Goal: Navigation & Orientation: Understand site structure

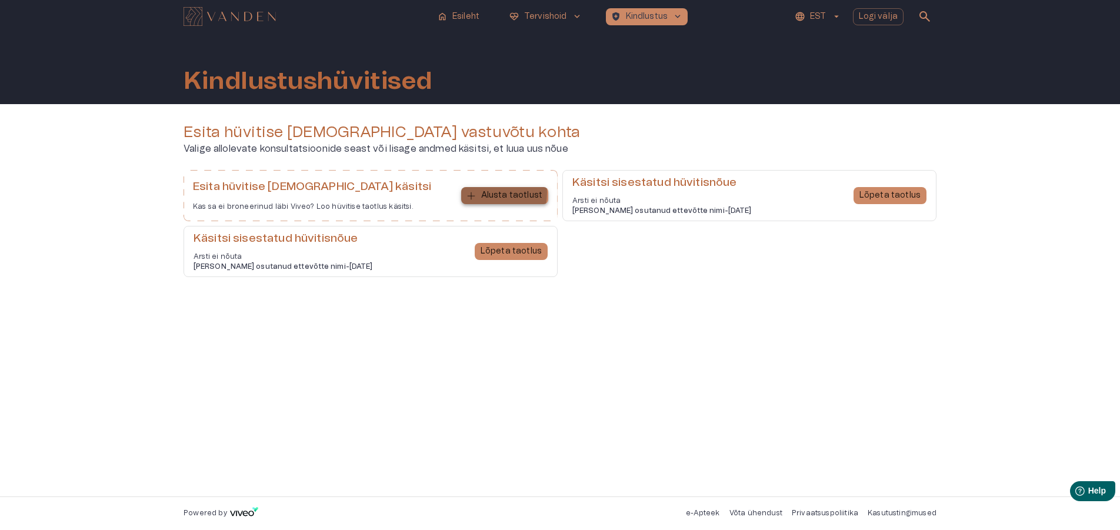
click at [492, 193] on p "Alusta taotlust" at bounding box center [511, 195] width 61 height 12
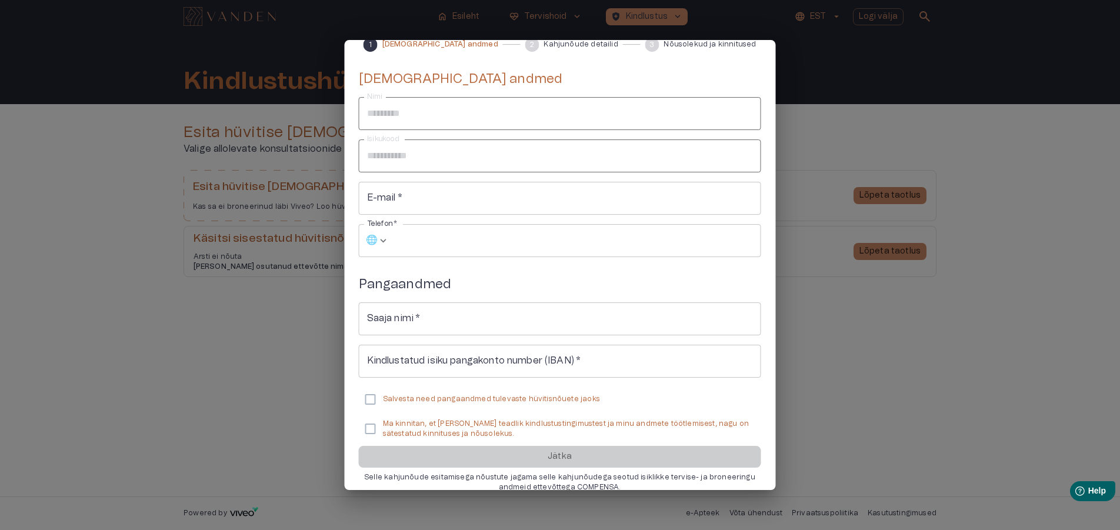
scroll to position [75, 0]
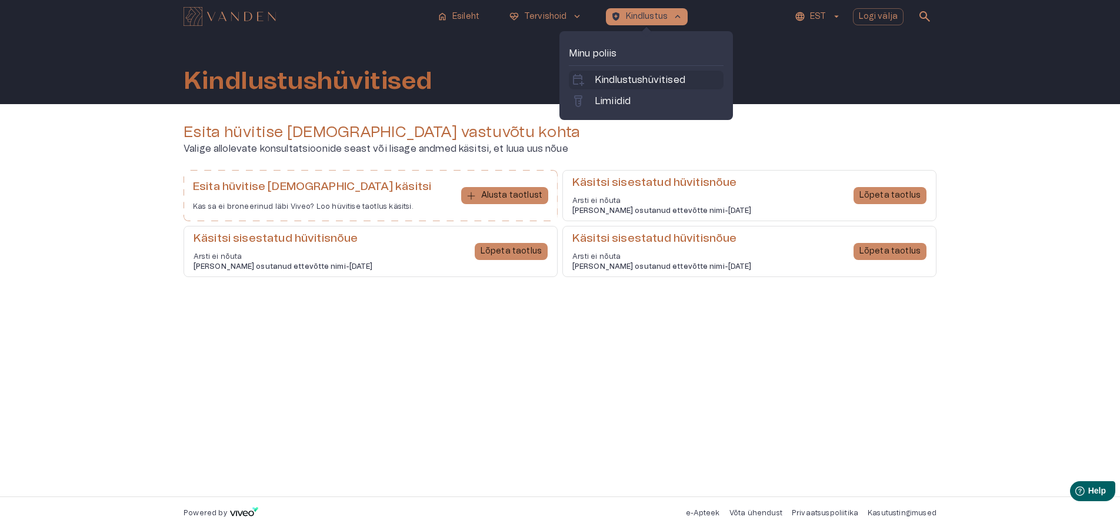
click at [634, 77] on p "Kindlustushüvitised" at bounding box center [640, 80] width 91 height 14
click at [628, 99] on p "Limiidid" at bounding box center [613, 101] width 36 height 14
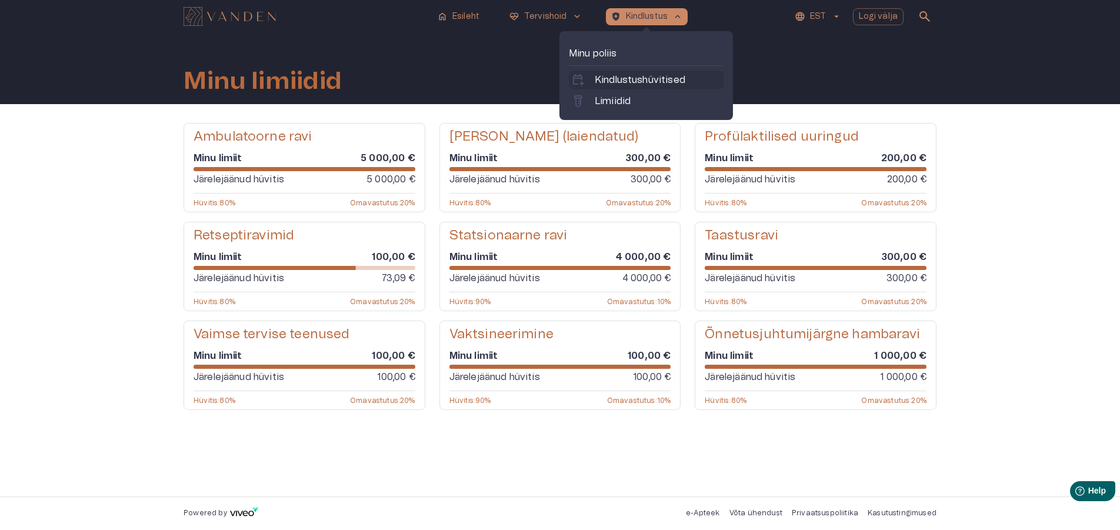
click at [647, 78] on p "Kindlustushüvitised" at bounding box center [640, 80] width 91 height 14
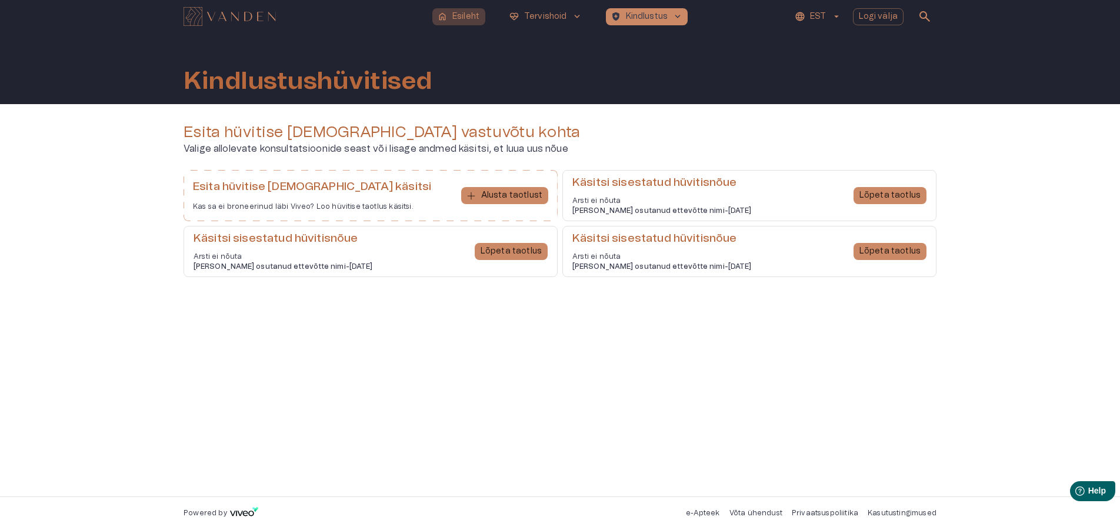
click at [464, 15] on p "Esileht" at bounding box center [465, 17] width 27 height 12
